Goal: Check status: Check status

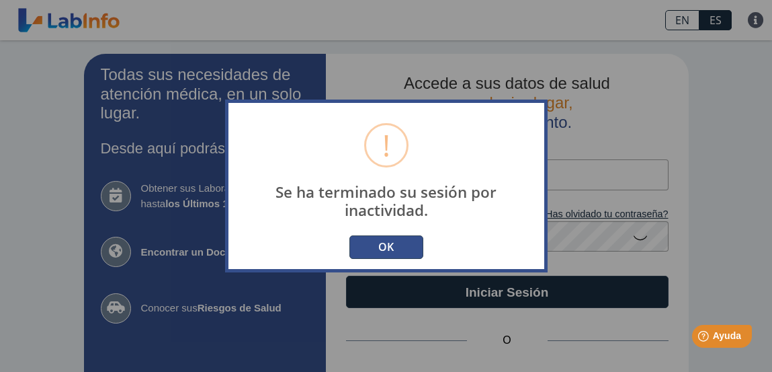
type input "[EMAIL_ADDRESS][DOMAIN_NAME]"
click at [397, 245] on button "OK" at bounding box center [386, 247] width 74 height 24
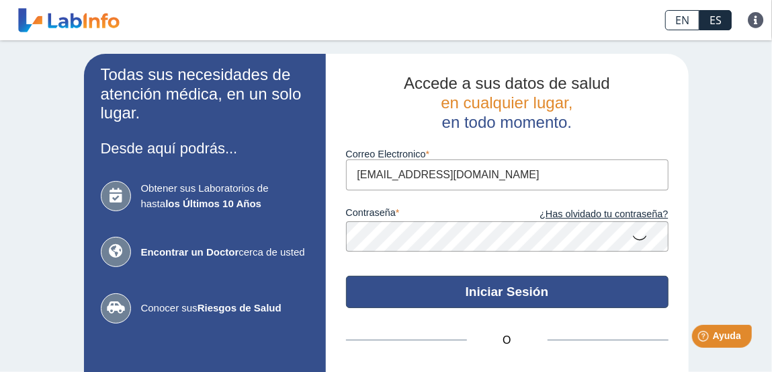
click at [501, 287] on button "Iniciar Sesión" at bounding box center [507, 292] width 323 height 32
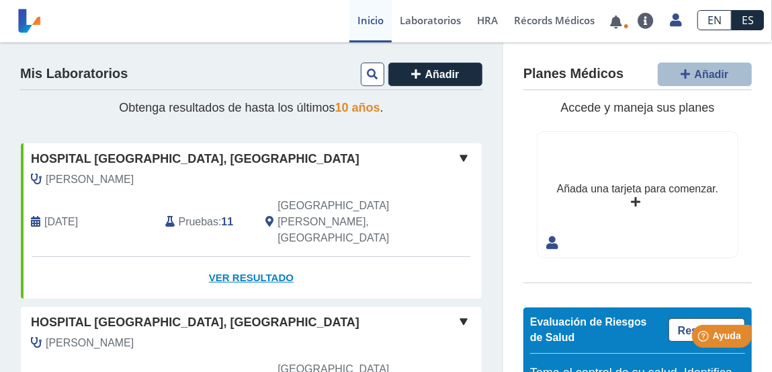
click at [248, 257] on link "Ver Resultado" at bounding box center [251, 278] width 461 height 42
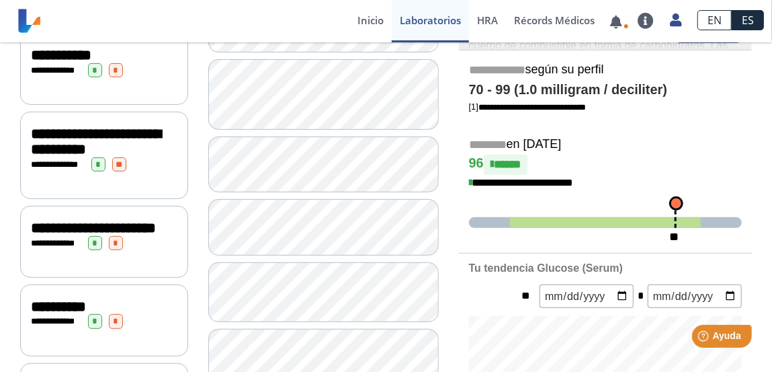
scroll to position [194, 0]
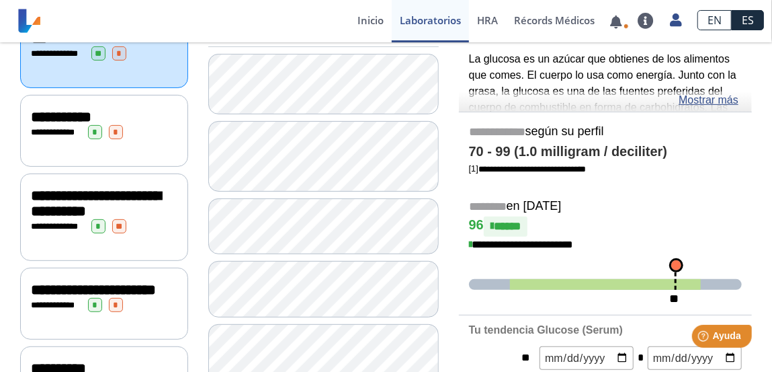
click at [91, 116] on span "**********" at bounding box center [61, 117] width 60 height 15
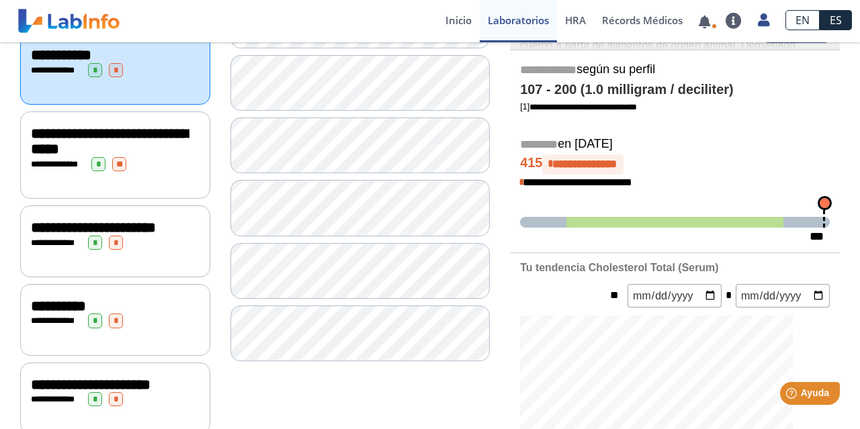
scroll to position [194, 0]
